Goal: Task Accomplishment & Management: Use online tool/utility

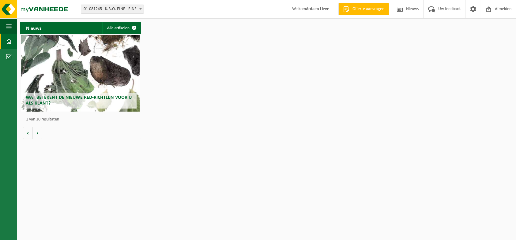
click at [140, 9] on b at bounding box center [140, 9] width 2 height 2
select select "15171"
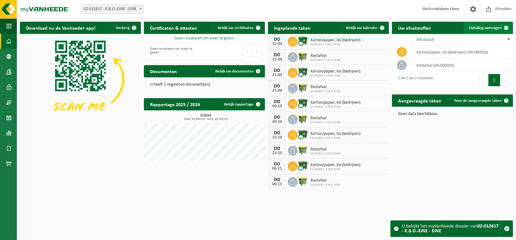
click at [483, 29] on span "Ophaling aanvragen" at bounding box center [484, 28] width 33 height 4
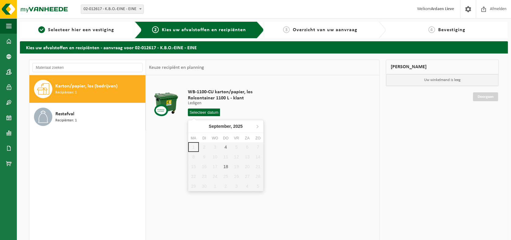
click at [207, 113] on input "text" at bounding box center [204, 113] width 32 height 8
click at [223, 147] on div "4" at bounding box center [225, 147] width 11 height 10
type input "Van 2025-09-04"
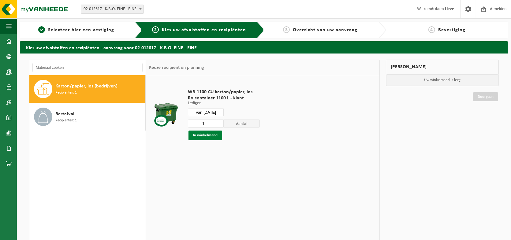
click at [212, 135] on button "In winkelmand" at bounding box center [205, 136] width 34 height 10
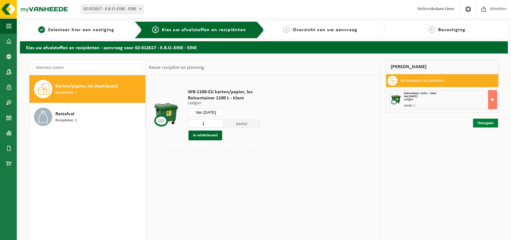
click at [487, 125] on link "Doorgaan" at bounding box center [485, 123] width 25 height 9
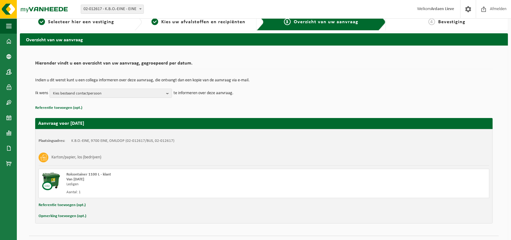
scroll to position [22, 0]
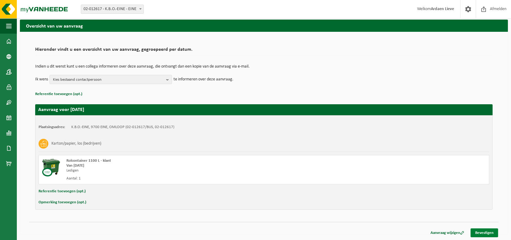
click at [492, 232] on link "Bevestigen" at bounding box center [485, 233] width 28 height 9
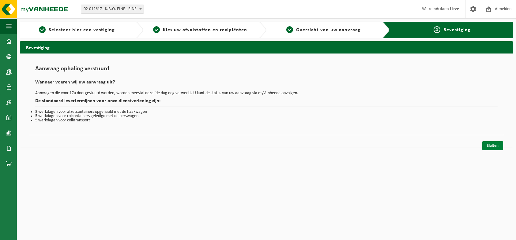
click at [498, 145] on link "Sluiten" at bounding box center [492, 145] width 21 height 9
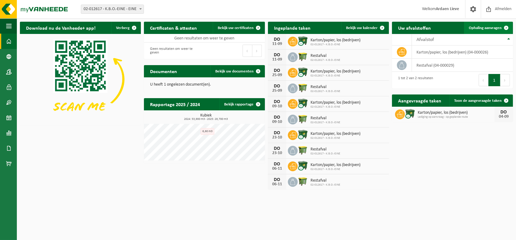
click at [495, 28] on span "Ophaling aanvragen" at bounding box center [484, 28] width 33 height 4
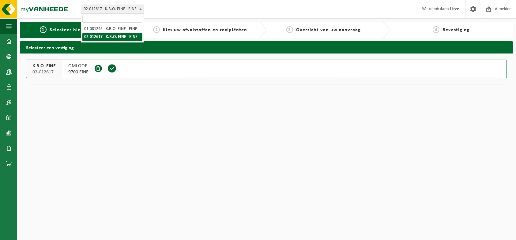
click at [140, 9] on b at bounding box center [140, 9] width 2 height 2
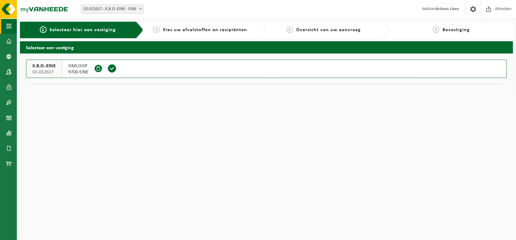
click at [7, 26] on span "button" at bounding box center [9, 25] width 6 height 15
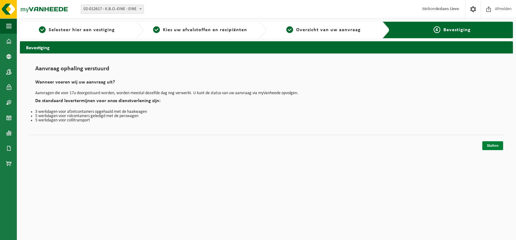
click at [491, 145] on link "Sluiten" at bounding box center [492, 145] width 21 height 9
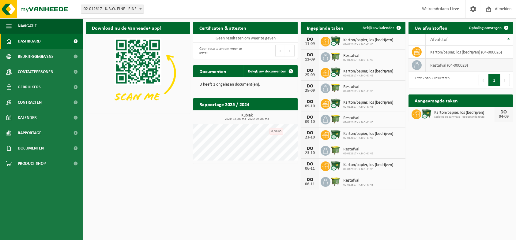
click at [443, 64] on td "restafval (04-000029)" at bounding box center [468, 65] width 87 height 13
click at [471, 28] on span "Ophaling aanvragen" at bounding box center [484, 28] width 33 height 4
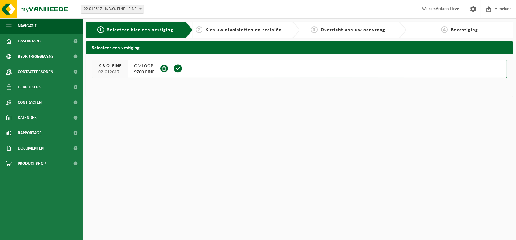
click at [115, 73] on span "02-012617" at bounding box center [109, 72] width 23 height 6
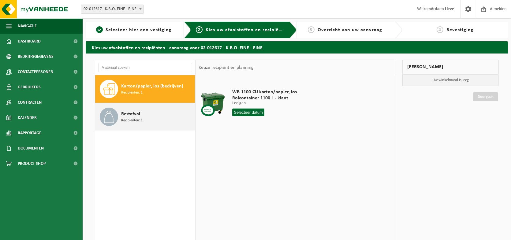
click at [124, 120] on span "Recipiënten: 1" at bounding box center [131, 121] width 21 height 6
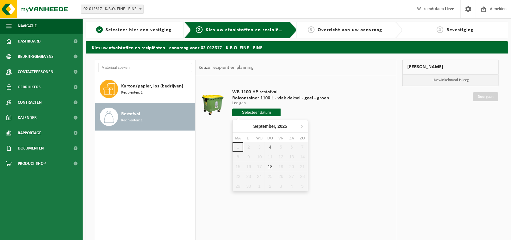
click at [257, 113] on input "text" at bounding box center [256, 113] width 49 height 8
click at [269, 145] on div "4" at bounding box center [270, 147] width 11 height 10
type input "Van 2025-09-04"
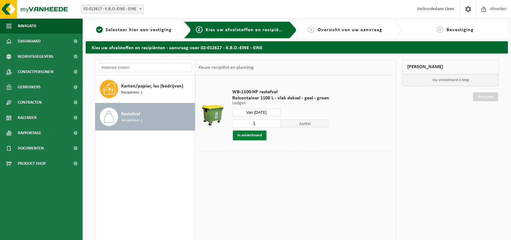
click at [251, 137] on button "In winkelmand" at bounding box center [250, 136] width 34 height 10
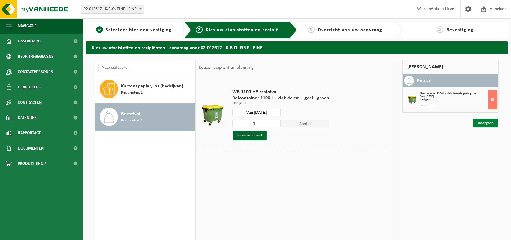
click at [487, 125] on link "Doorgaan" at bounding box center [485, 123] width 25 height 9
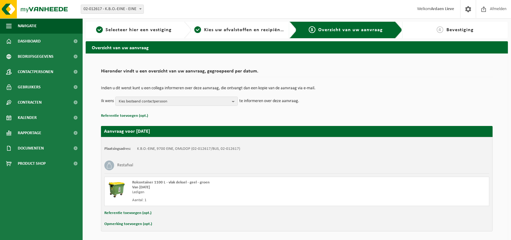
scroll to position [22, 0]
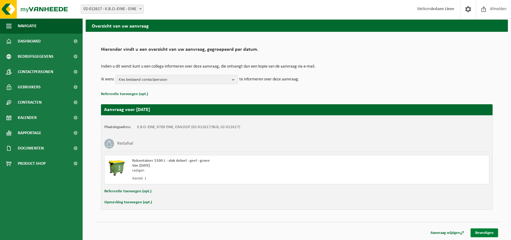
click at [477, 231] on link "Bevestigen" at bounding box center [485, 233] width 28 height 9
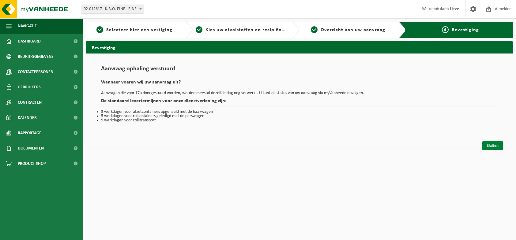
click at [491, 146] on link "Sluiten" at bounding box center [492, 145] width 21 height 9
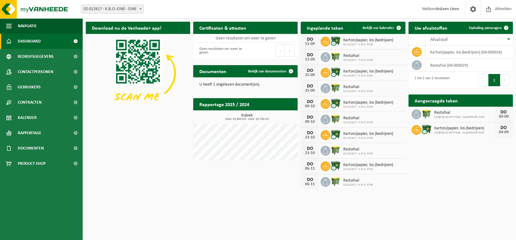
click at [474, 197] on html "Vestiging: 01-081245 - K.B.O.-EINE - EINE 02-012617 - K.B.O.-EINE - EINE 02-012…" at bounding box center [258, 120] width 516 height 240
